Goal: Transaction & Acquisition: Book appointment/travel/reservation

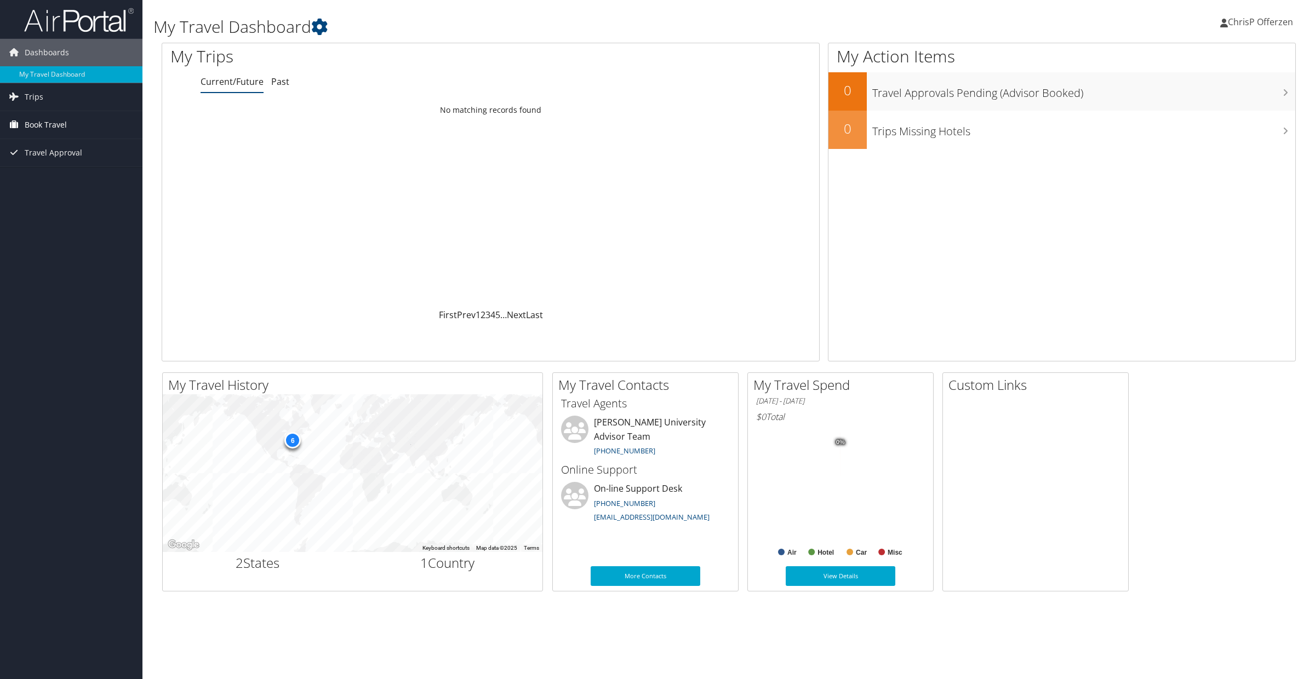
click at [43, 128] on span "Book Travel" at bounding box center [46, 124] width 42 height 27
click at [51, 162] on link "Book/Manage Online Trips" at bounding box center [71, 163] width 142 height 16
